Goal: Download file/media: Obtain a digital file from the website

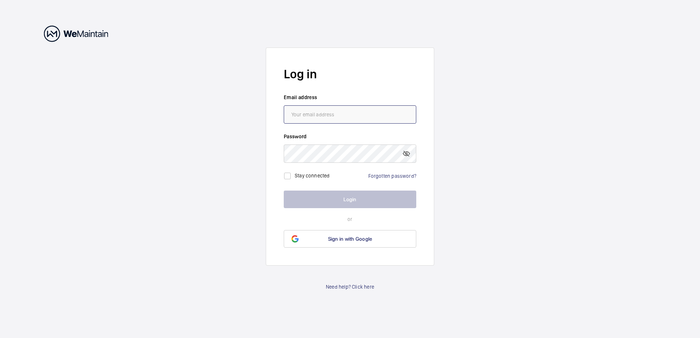
type input "[EMAIL_ADDRESS][DOMAIN_NAME]"
click at [354, 202] on button "Login" at bounding box center [350, 200] width 133 height 18
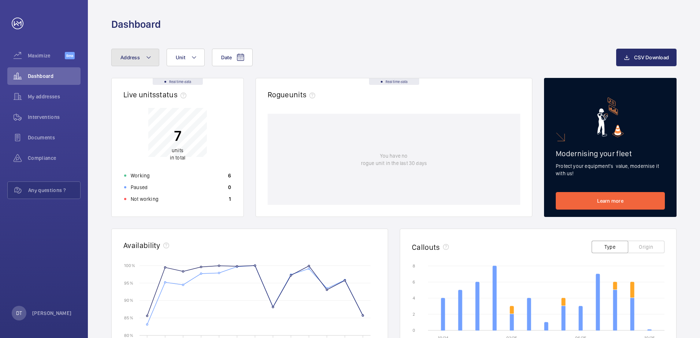
click at [148, 57] on mat-icon at bounding box center [149, 57] width 6 height 9
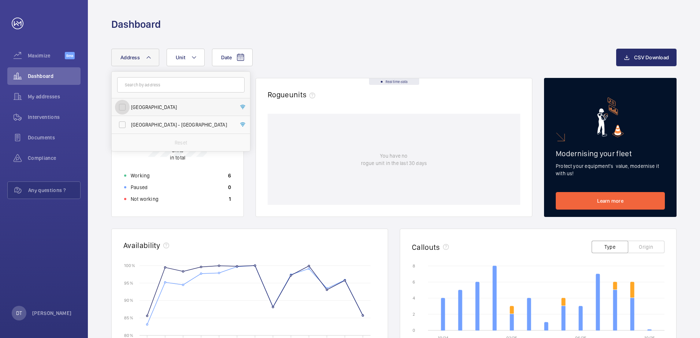
click at [122, 105] on input "[GEOGRAPHIC_DATA]" at bounding box center [122, 107] width 15 height 15
checkbox input "true"
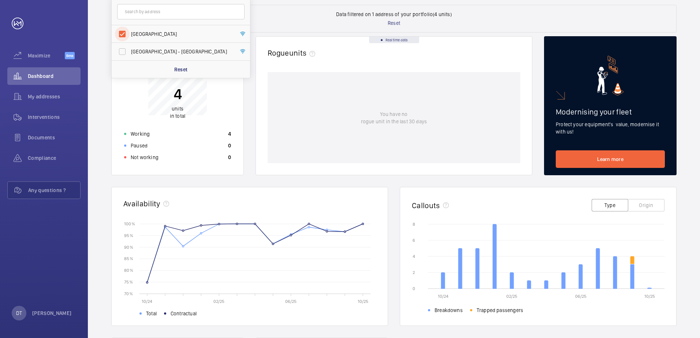
scroll to position [110, 0]
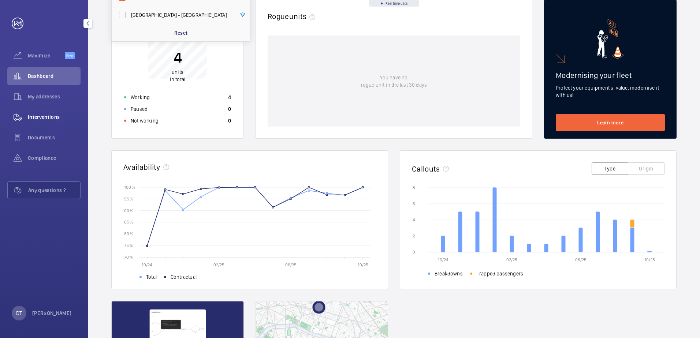
click at [44, 118] on span "Interventions" at bounding box center [54, 117] width 53 height 7
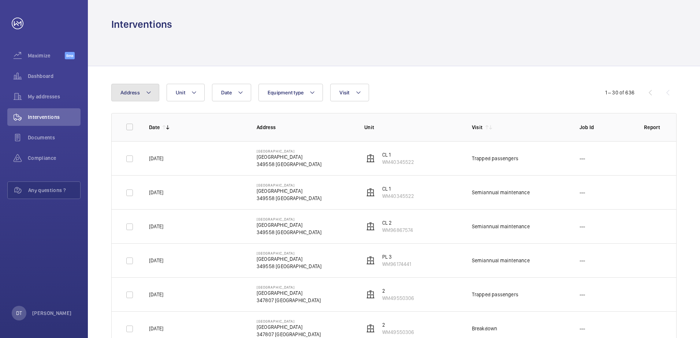
click at [150, 94] on mat-icon at bounding box center [149, 92] width 6 height 9
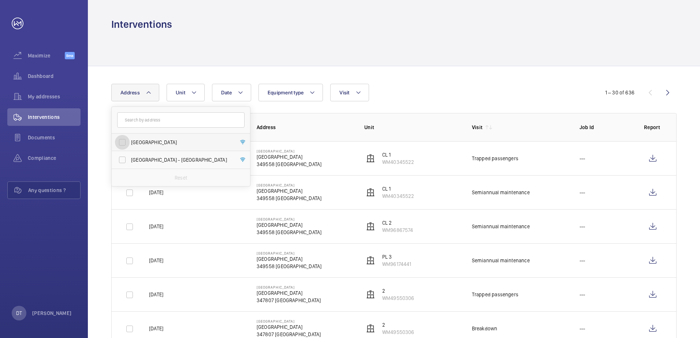
click at [125, 142] on input "[GEOGRAPHIC_DATA]" at bounding box center [122, 142] width 15 height 15
checkbox input "true"
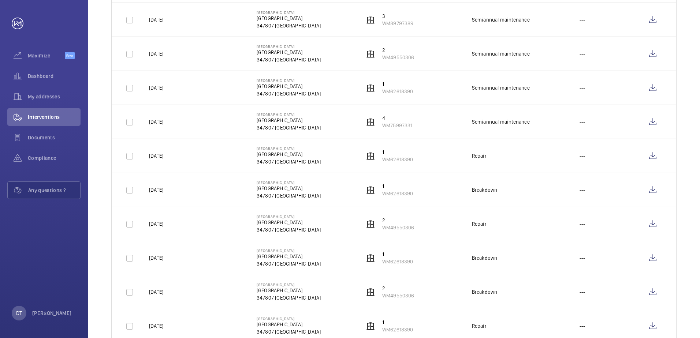
scroll to position [220, 0]
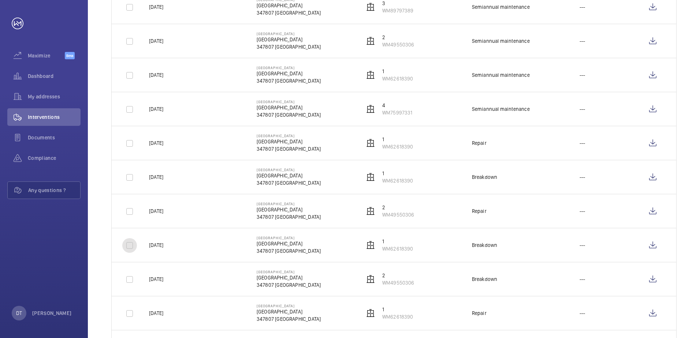
click at [130, 245] on input "checkbox" at bounding box center [129, 245] width 15 height 15
click at [652, 248] on wm-front-icon-button at bounding box center [653, 246] width 18 height 18
click at [131, 244] on input "checkbox" at bounding box center [129, 245] width 15 height 15
checkbox input "false"
click at [653, 179] on wm-front-icon-button at bounding box center [653, 177] width 18 height 18
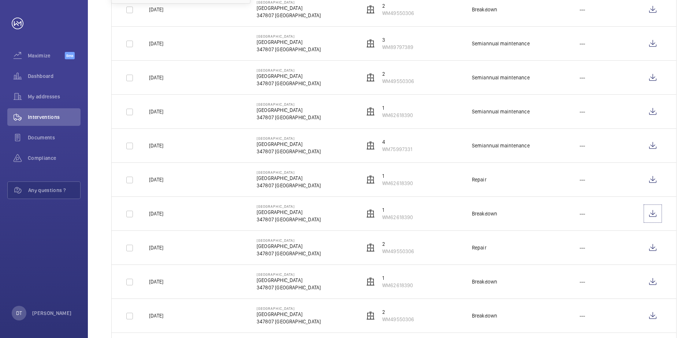
scroll to position [146, 0]
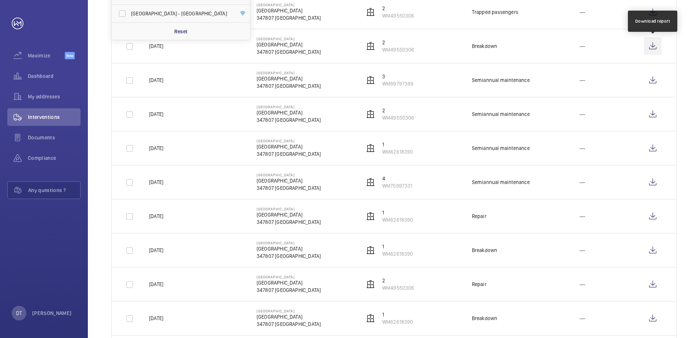
click at [653, 47] on wm-front-icon-button at bounding box center [653, 46] width 18 height 18
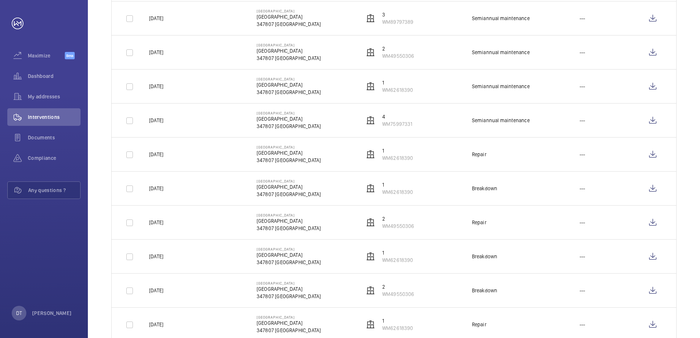
scroll to position [220, 0]
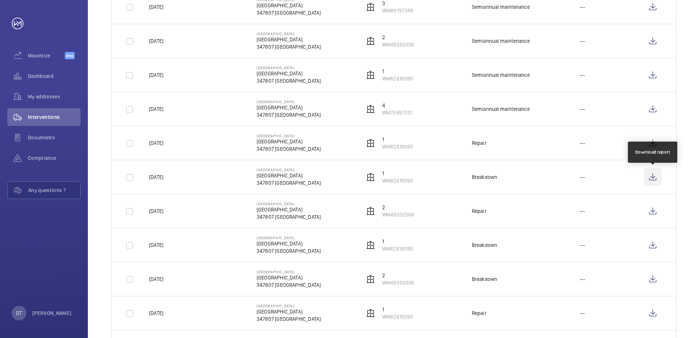
click at [654, 178] on wm-front-icon-button at bounding box center [653, 177] width 18 height 18
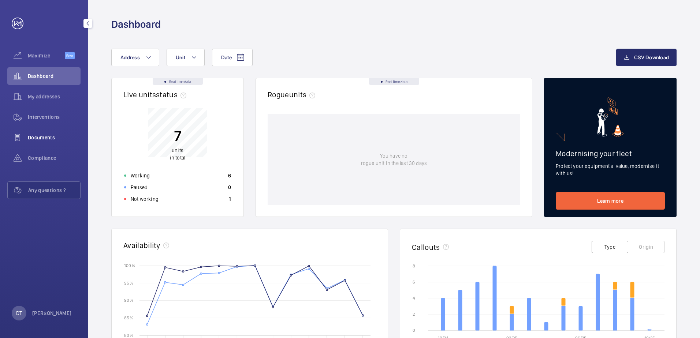
click at [49, 139] on span "Documents" at bounding box center [54, 137] width 53 height 7
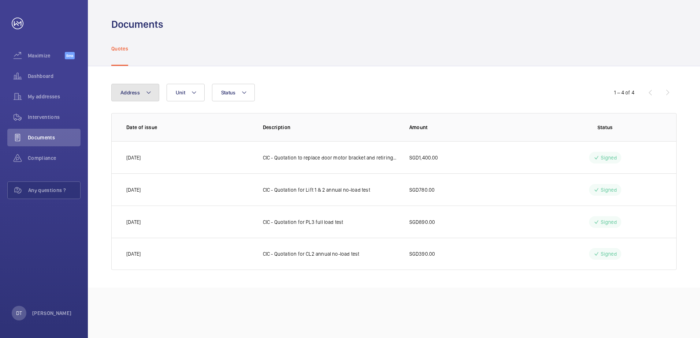
click at [150, 93] on mat-icon at bounding box center [149, 92] width 6 height 9
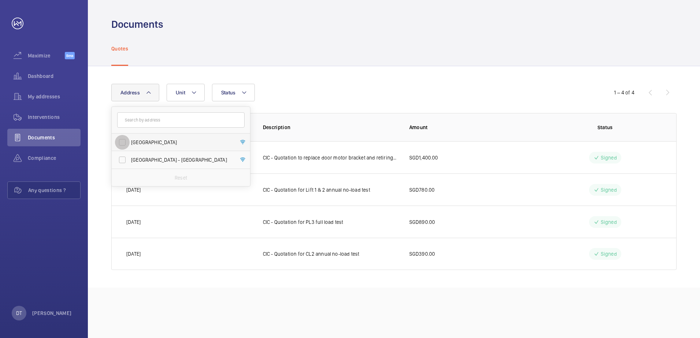
click at [125, 144] on input "[GEOGRAPHIC_DATA]" at bounding box center [122, 142] width 15 height 15
checkbox input "true"
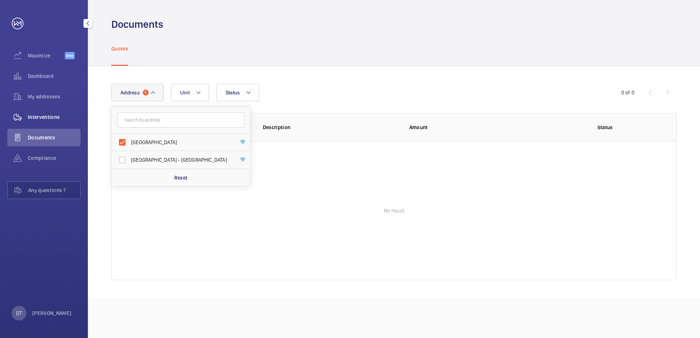
click at [50, 118] on span "Interventions" at bounding box center [54, 117] width 53 height 7
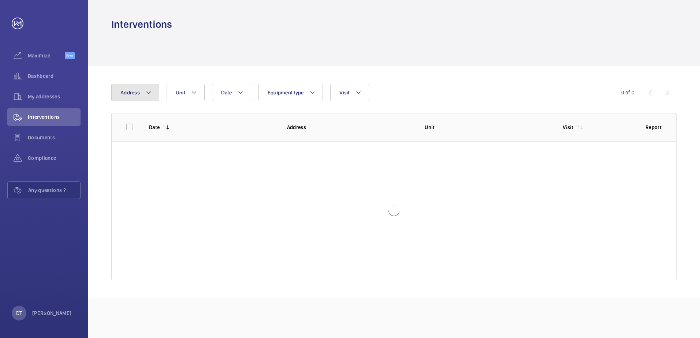
click at [148, 94] on mat-icon at bounding box center [149, 92] width 6 height 9
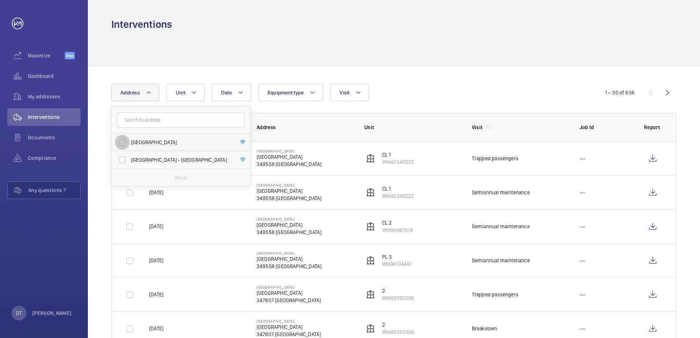
click at [121, 145] on input "[GEOGRAPHIC_DATA]" at bounding box center [122, 142] width 15 height 15
checkbox input "true"
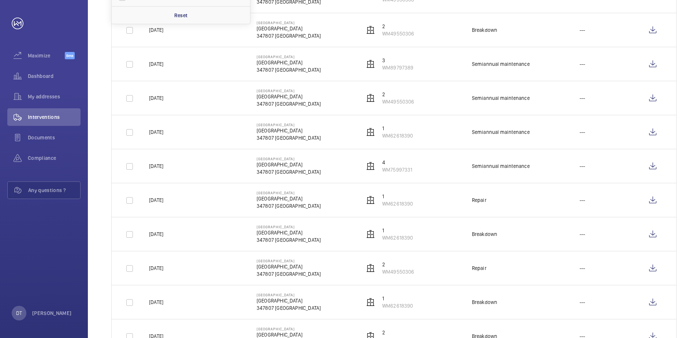
scroll to position [183, 0]
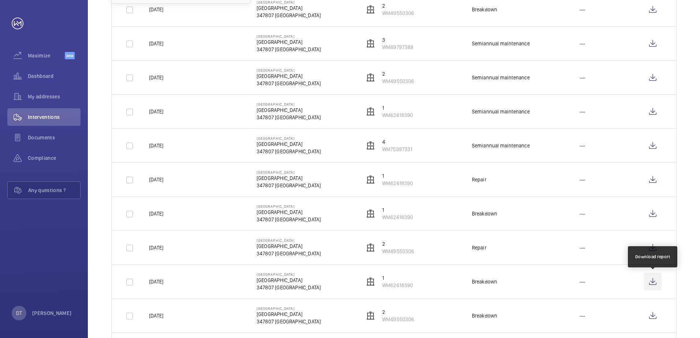
click at [652, 282] on wm-front-icon-button at bounding box center [653, 282] width 18 height 18
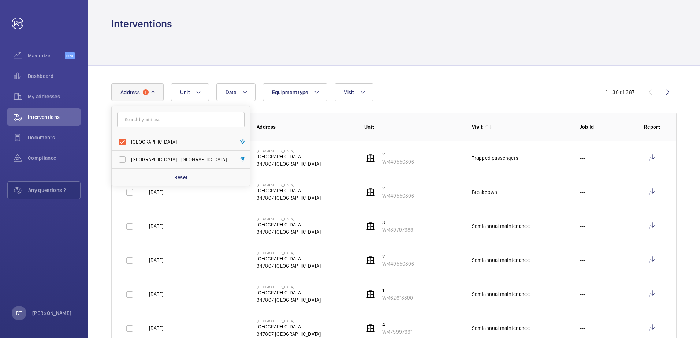
scroll to position [0, 0]
click at [336, 199] on td "City Industrial Building City Industrial Building 347807 SINGAPORE" at bounding box center [299, 192] width 108 height 34
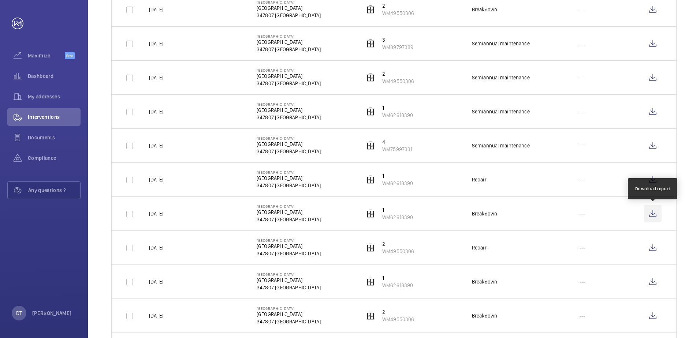
scroll to position [183, 0]
click at [652, 214] on wm-front-icon-button at bounding box center [653, 214] width 18 height 18
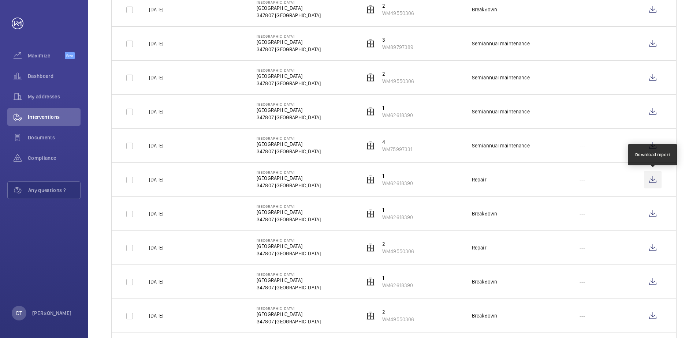
click at [651, 179] on wm-front-icon-button at bounding box center [653, 180] width 18 height 18
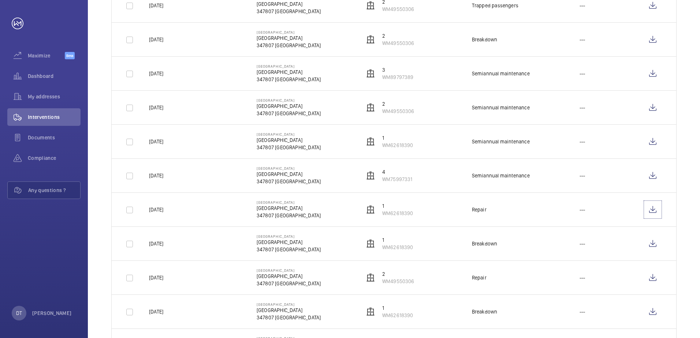
scroll to position [73, 0]
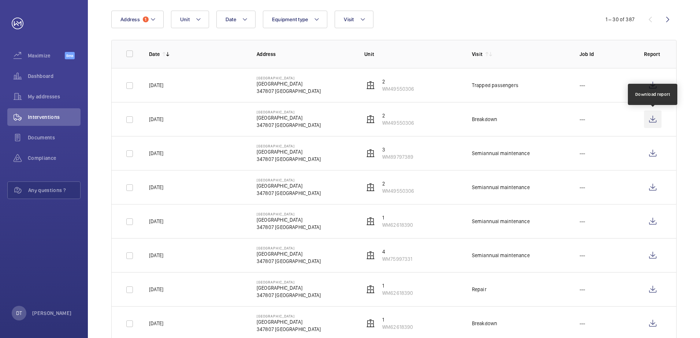
click at [653, 122] on wm-front-icon-button at bounding box center [653, 120] width 18 height 18
